Goal: Transaction & Acquisition: Purchase product/service

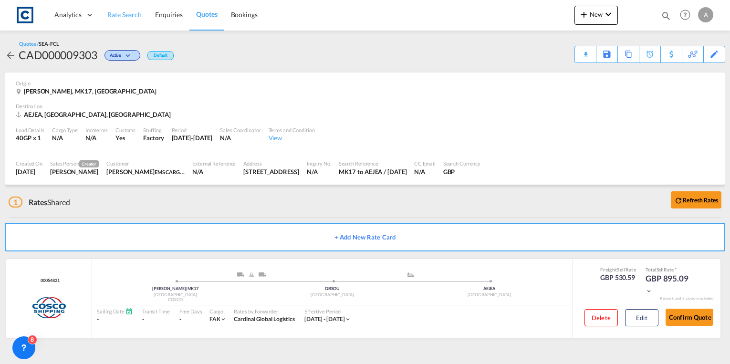
drag, startPoint x: 0, startPoint y: 0, endPoint x: 124, endPoint y: 11, distance: 124.5
click at [124, 11] on span "Rate Search" at bounding box center [124, 14] width 34 height 8
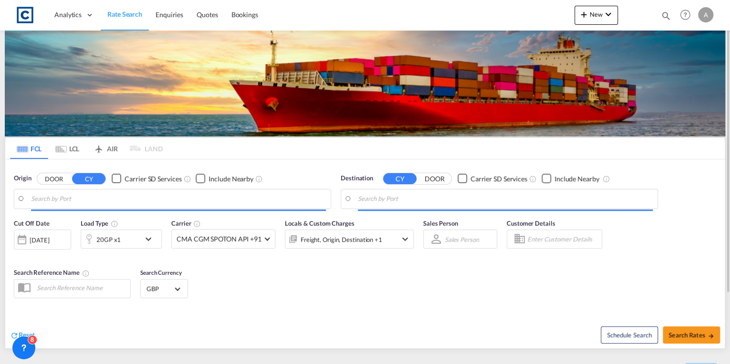
type input "GB-MK17, [PERSON_NAME]"
type input "[GEOGRAPHIC_DATA], [GEOGRAPHIC_DATA]"
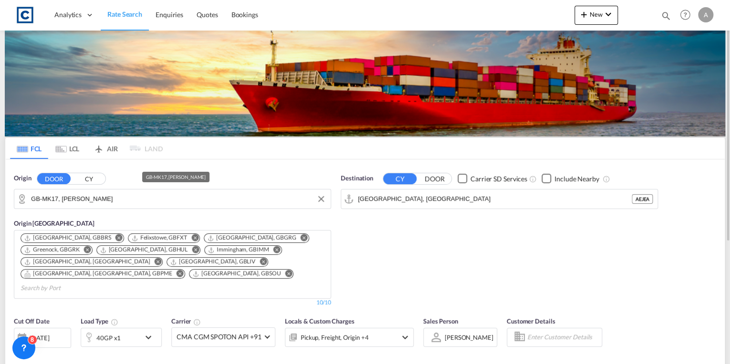
click at [121, 198] on input "GB-MK17, [PERSON_NAME]" at bounding box center [178, 199] width 295 height 14
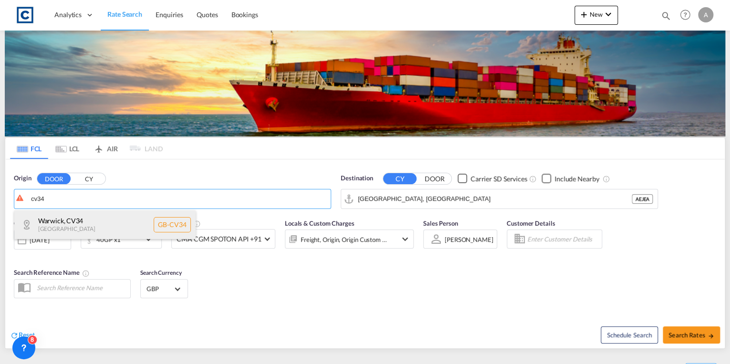
click at [119, 223] on div "[GEOGRAPHIC_DATA] , CV34 [GEOGRAPHIC_DATA] [GEOGRAPHIC_DATA]-CV34" at bounding box center [104, 224] width 181 height 29
type input "GB-CV34, [GEOGRAPHIC_DATA]"
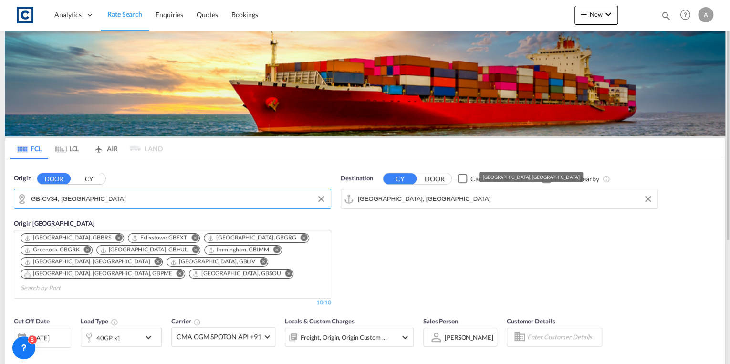
click at [421, 198] on input "[GEOGRAPHIC_DATA], [GEOGRAPHIC_DATA]" at bounding box center [505, 199] width 295 height 14
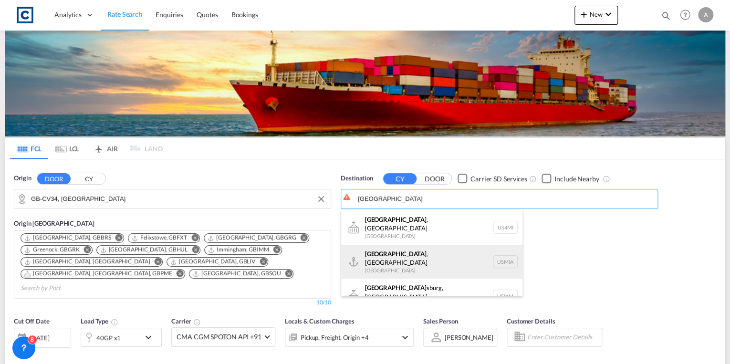
click at [427, 246] on div "[GEOGRAPHIC_DATA] , [GEOGRAPHIC_DATA] [GEOGRAPHIC_DATA] USMIA" at bounding box center [431, 262] width 181 height 34
type input "[GEOGRAPHIC_DATA], [GEOGRAPHIC_DATA], [GEOGRAPHIC_DATA]"
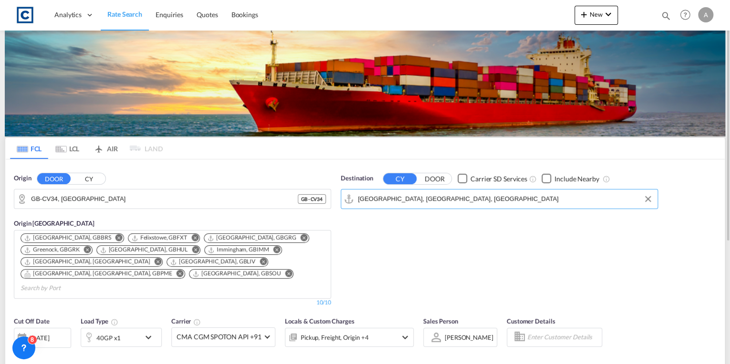
scroll to position [153, 0]
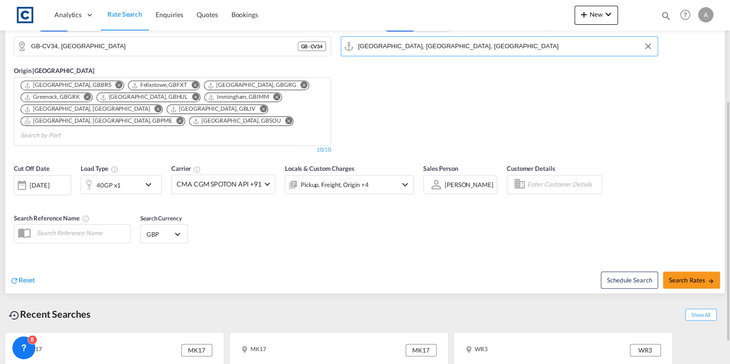
click at [145, 179] on md-icon "icon-chevron-down" at bounding box center [151, 184] width 16 height 11
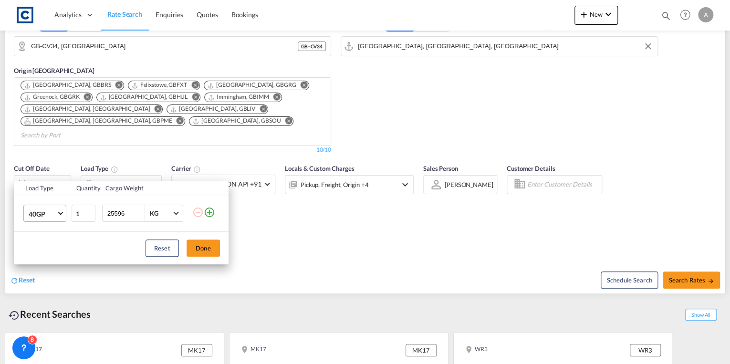
click at [56, 210] on md-select-value "40GP" at bounding box center [47, 213] width 38 height 16
click at [48, 194] on md-option "20GP" at bounding box center [53, 190] width 65 height 23
click at [201, 251] on button "Done" at bounding box center [202, 247] width 33 height 17
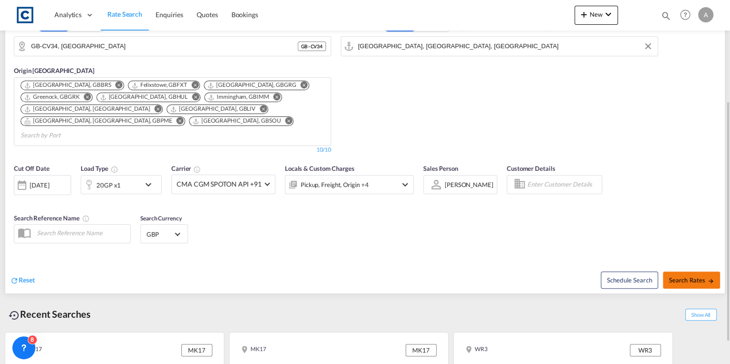
click at [683, 276] on span "Search Rates" at bounding box center [691, 280] width 46 height 8
type input "CV34 to USMIA / [DATE]"
